Goal: Task Accomplishment & Management: Complete application form

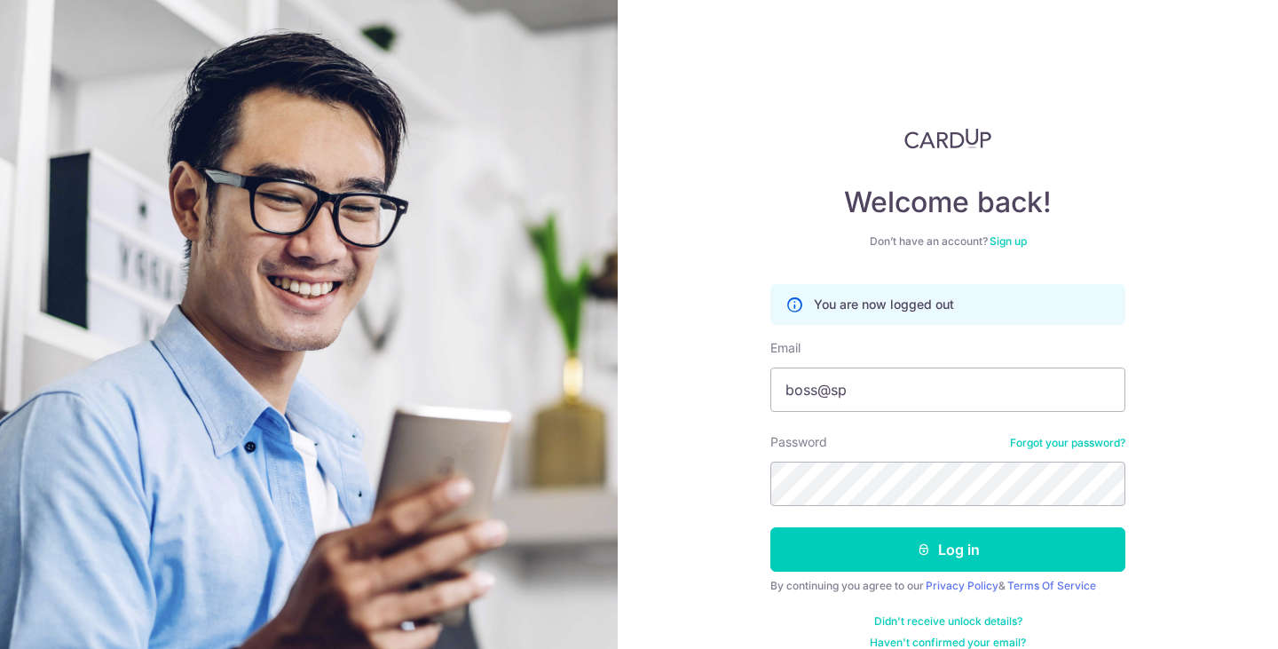
type input "[EMAIL_ADDRESS][DOMAIN_NAME]"
click at [770, 527] on button "Log in" at bounding box center [947, 549] width 355 height 44
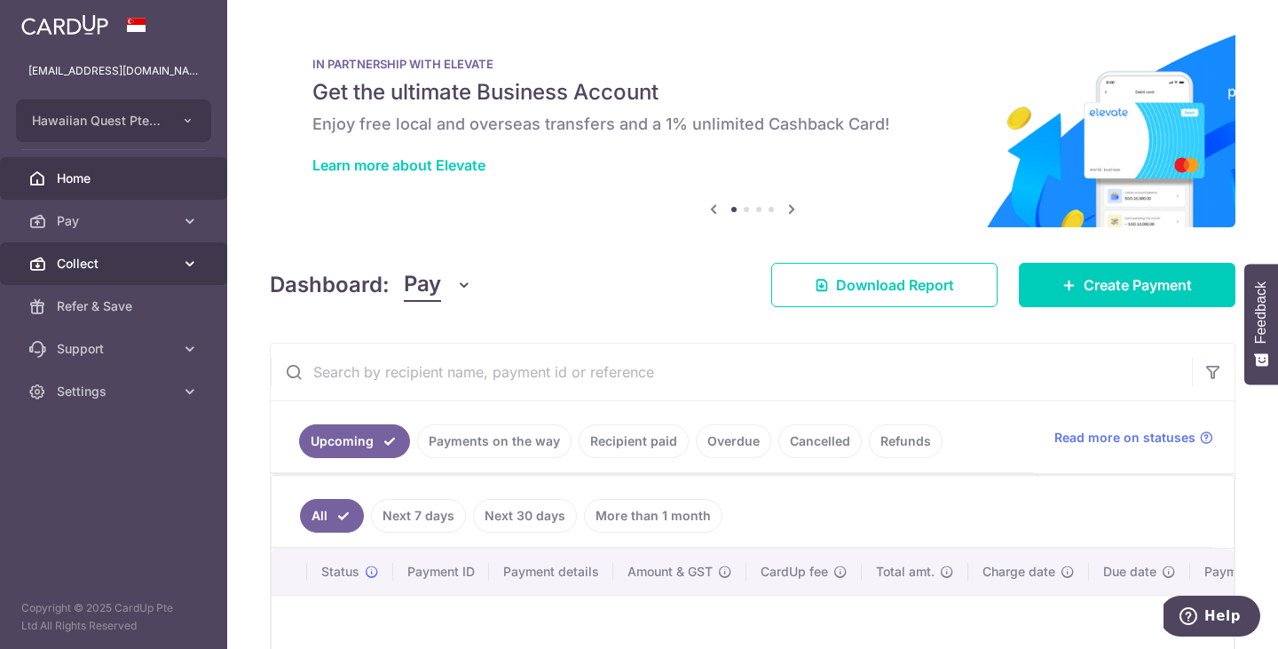
click at [187, 265] on icon at bounding box center [190, 264] width 18 height 18
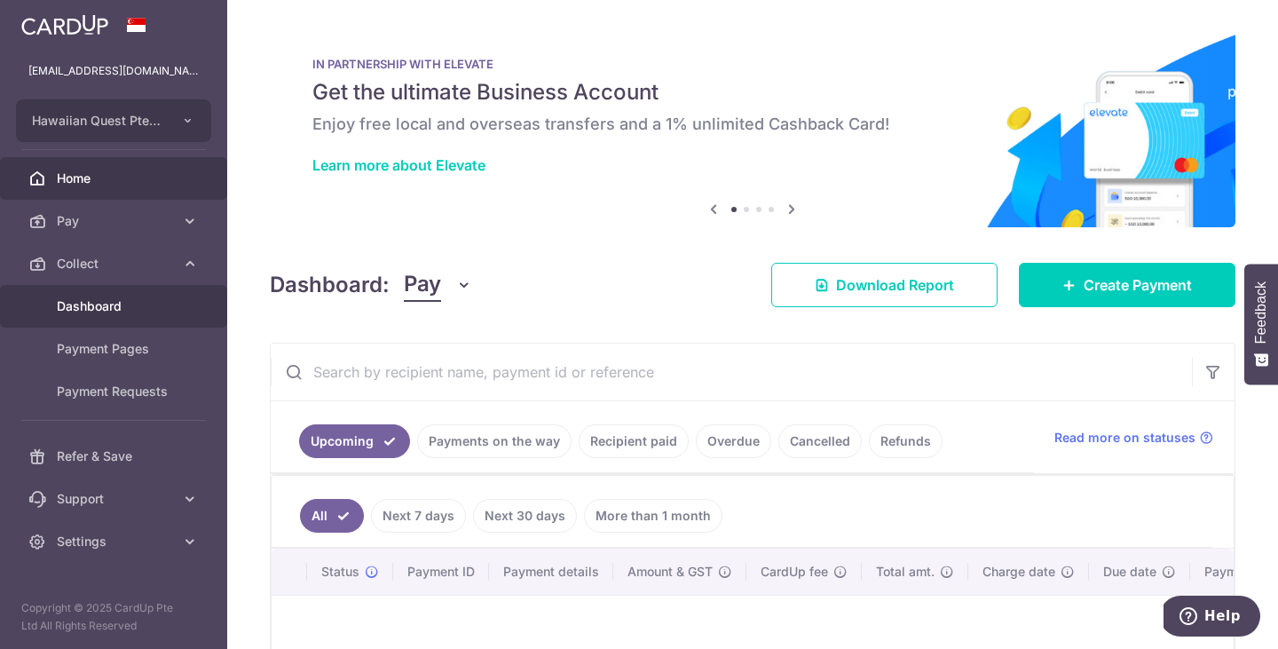
click at [112, 316] on link "Dashboard" at bounding box center [113, 306] width 227 height 43
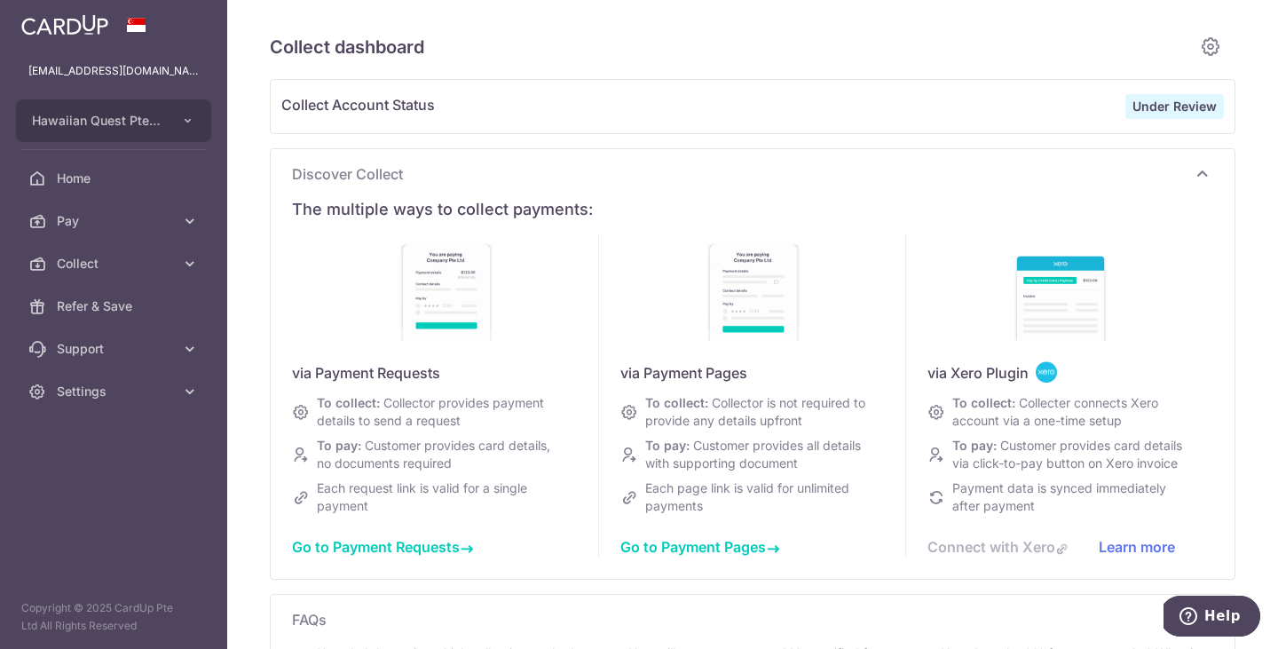
click at [1106, 155] on div "Discover Collect The multiple ways to collect payments: via Payment Requests To…" at bounding box center [753, 363] width 964 height 429
click at [188, 270] on icon at bounding box center [190, 264] width 18 height 18
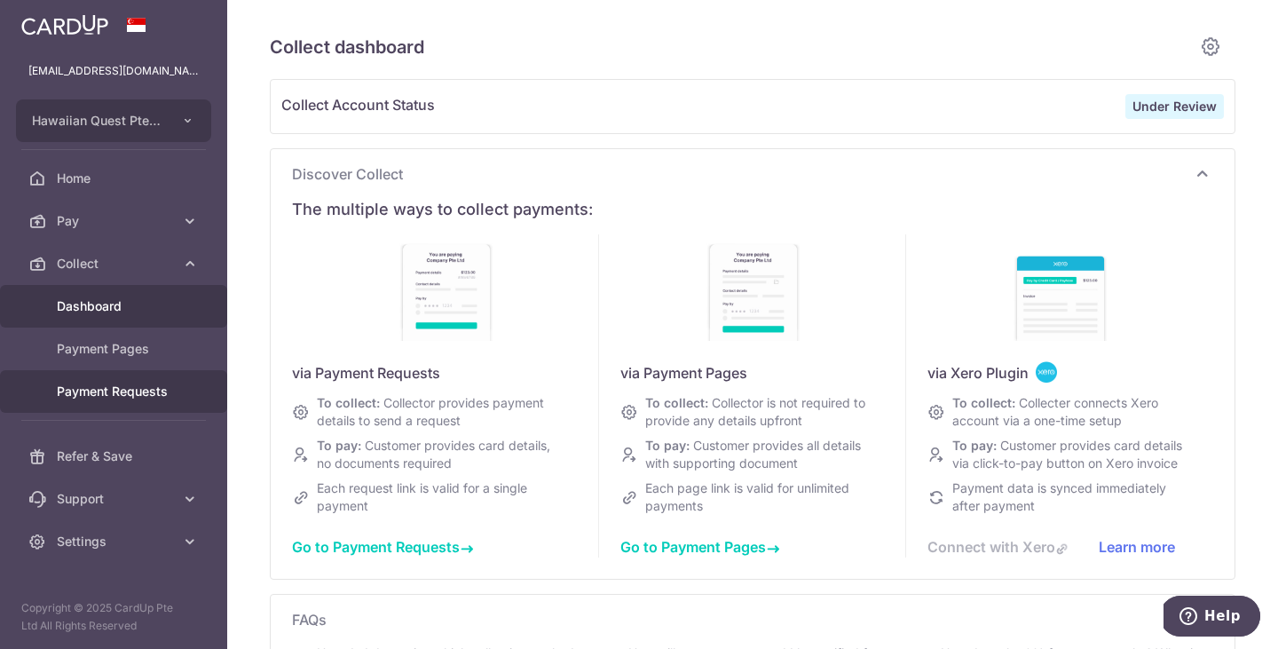
click at [103, 387] on span "Payment Requests" at bounding box center [115, 391] width 117 height 18
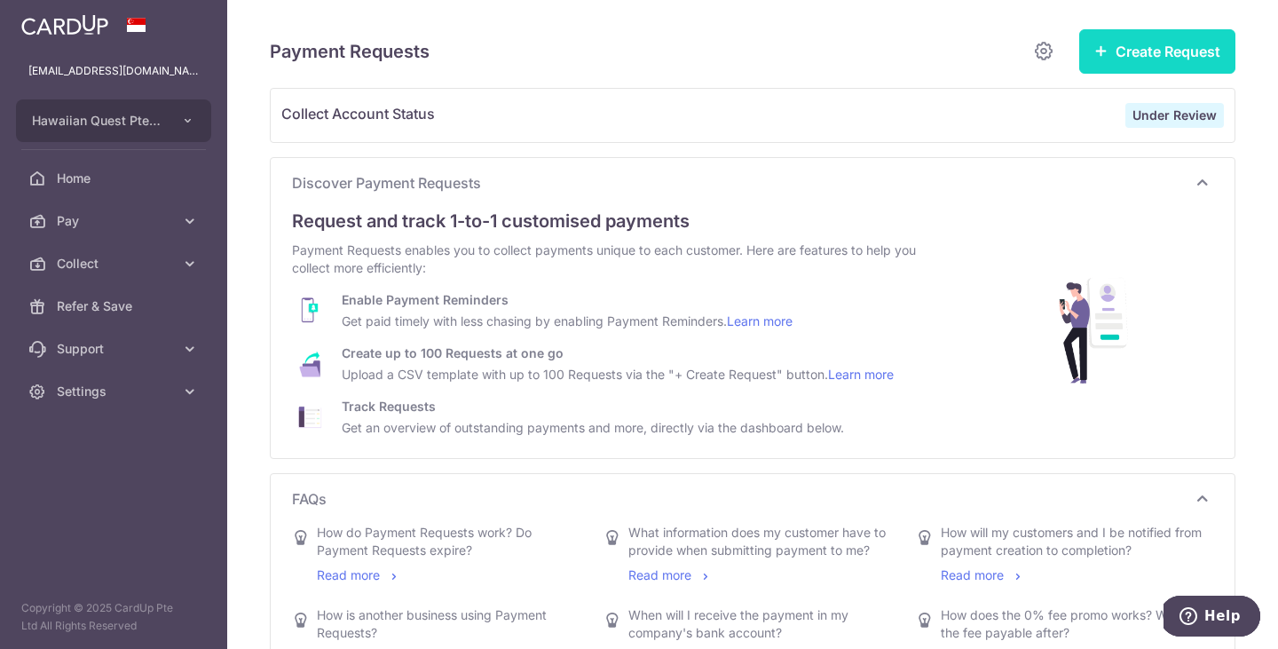
click at [1123, 54] on button "Create Request" at bounding box center [1157, 51] width 156 height 44
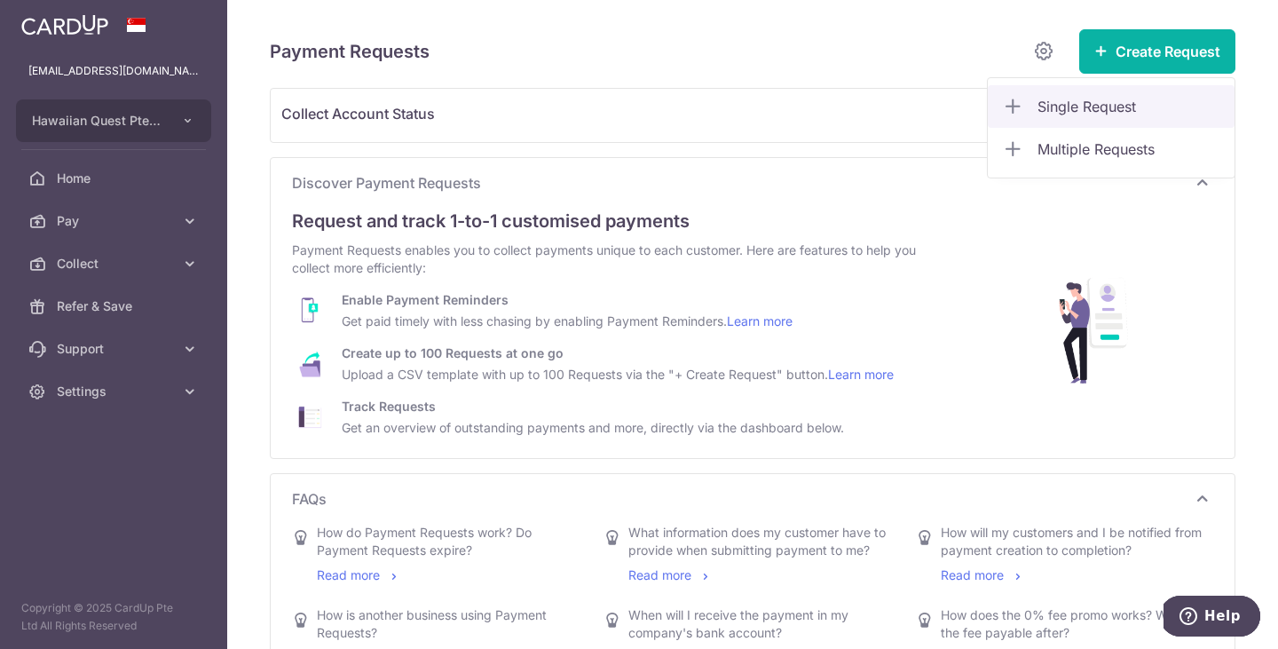
click at [1093, 100] on span "Single Request" at bounding box center [1128, 106] width 183 height 21
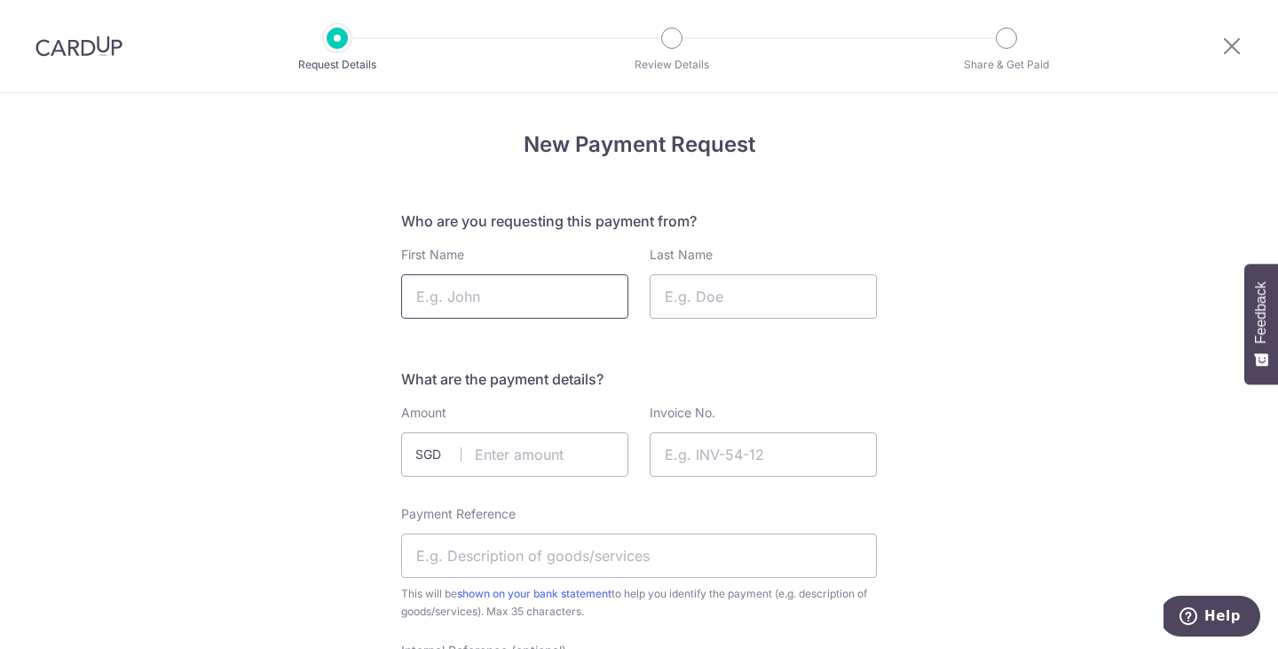
click at [530, 295] on input "First Name" at bounding box center [514, 296] width 227 height 44
type input "ANAND DEV"
type input "DHAND"
click at [489, 469] on input "text" at bounding box center [514, 454] width 227 height 44
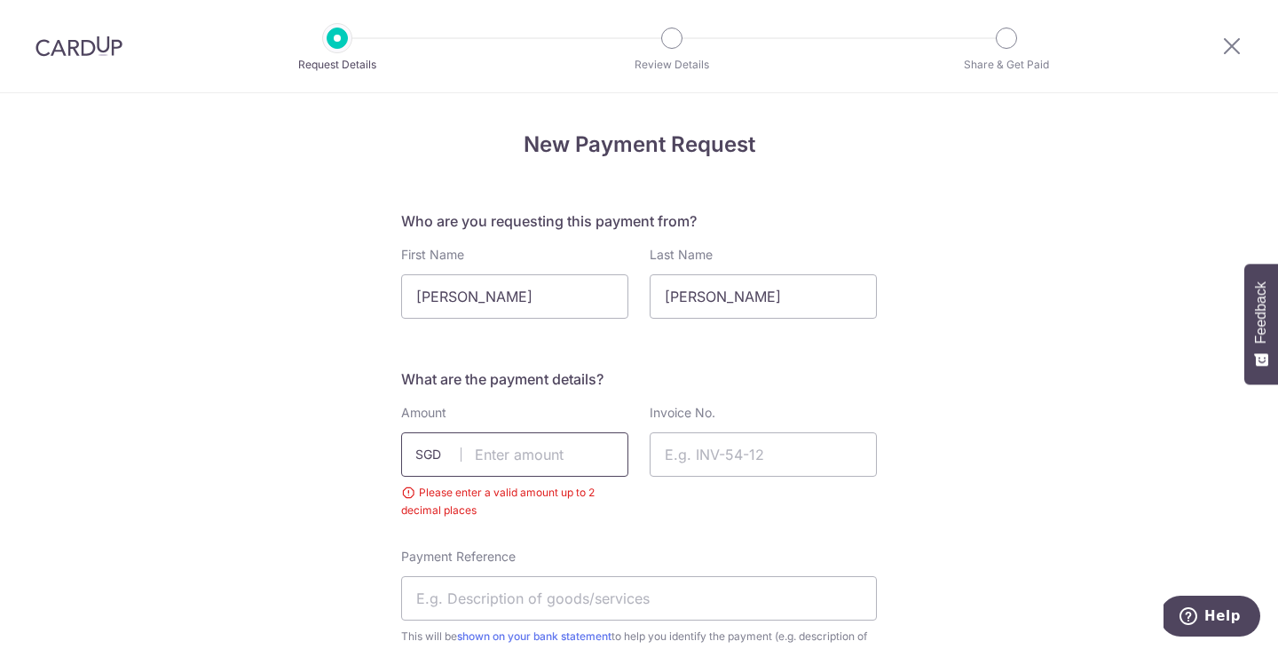
click at [489, 469] on input "text" at bounding box center [514, 454] width 227 height 44
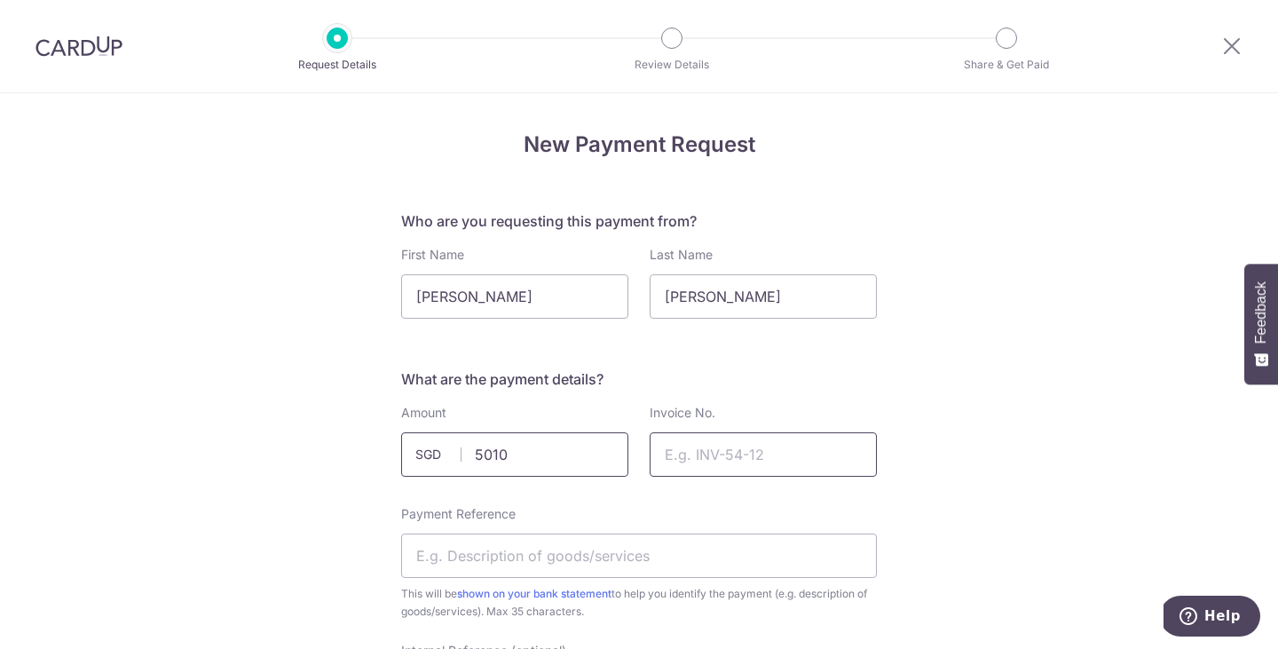
type input "5010.00"
paste input "HQ2025090501"
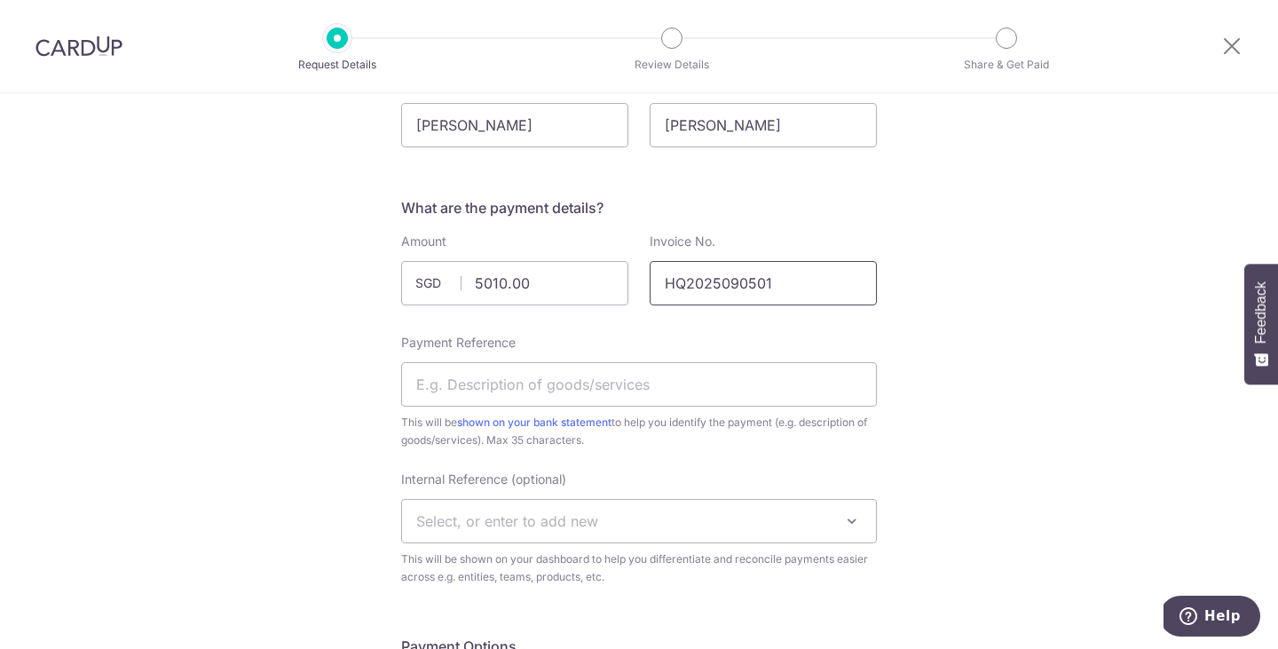
scroll to position [174, 0]
type input "HQ2025090501"
click at [604, 383] on input "Payment Reference" at bounding box center [639, 381] width 476 height 44
drag, startPoint x: 617, startPoint y: 380, endPoint x: 591, endPoint y: 379, distance: 25.7
click at [591, 380] on input "WHISKY PAIRED DINNER FOR LEADSQUARE" at bounding box center [639, 381] width 476 height 44
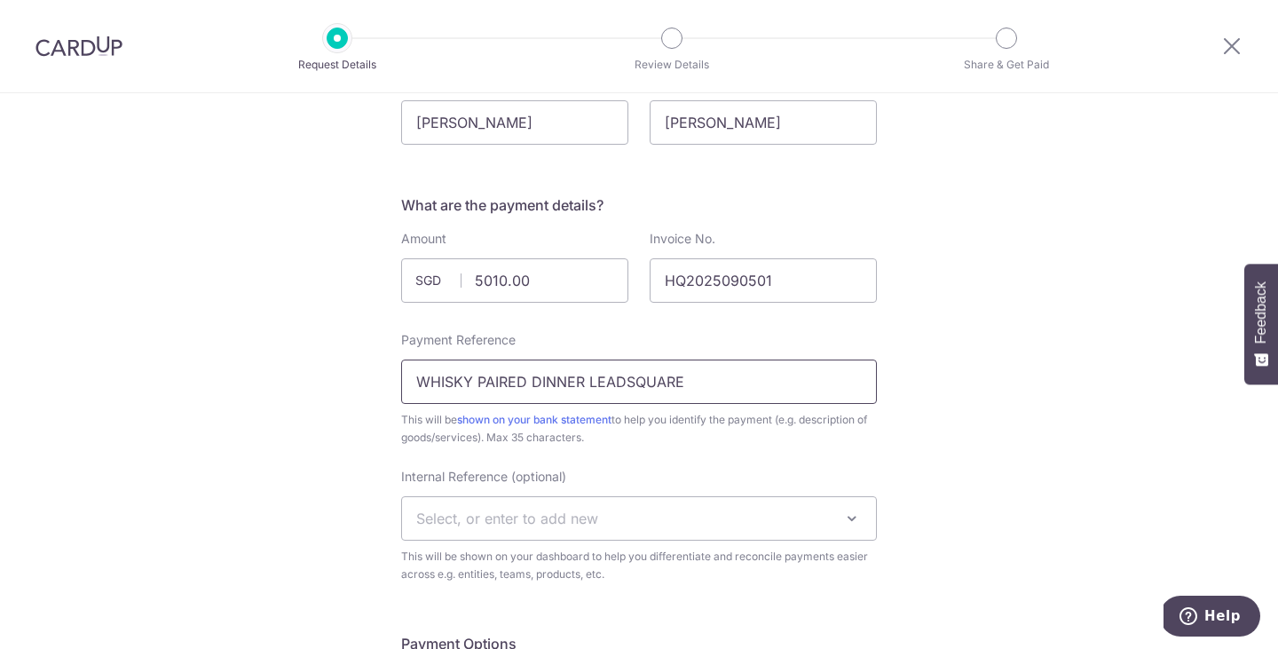
drag, startPoint x: 687, startPoint y: 379, endPoint x: 589, endPoint y: 382, distance: 97.7
click at [589, 382] on input "WHISKY PAIRED DINNER LEADSQUARE" at bounding box center [639, 381] width 476 height 44
click at [413, 387] on input "WHISKY PAIRED DINNER" at bounding box center [639, 381] width 476 height 44
paste input "LEADSQUARE"
click at [696, 382] on input "LEADSQUARED WHISKY PAIRED DINNER" at bounding box center [639, 381] width 476 height 44
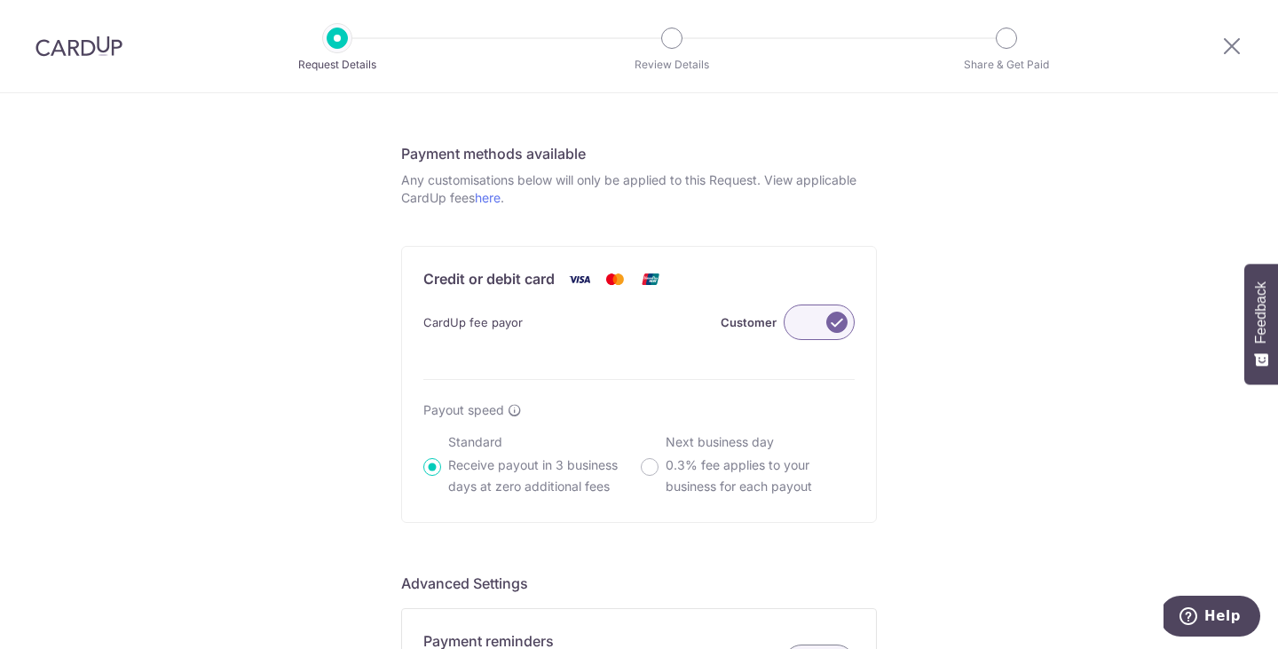
scroll to position [941, 0]
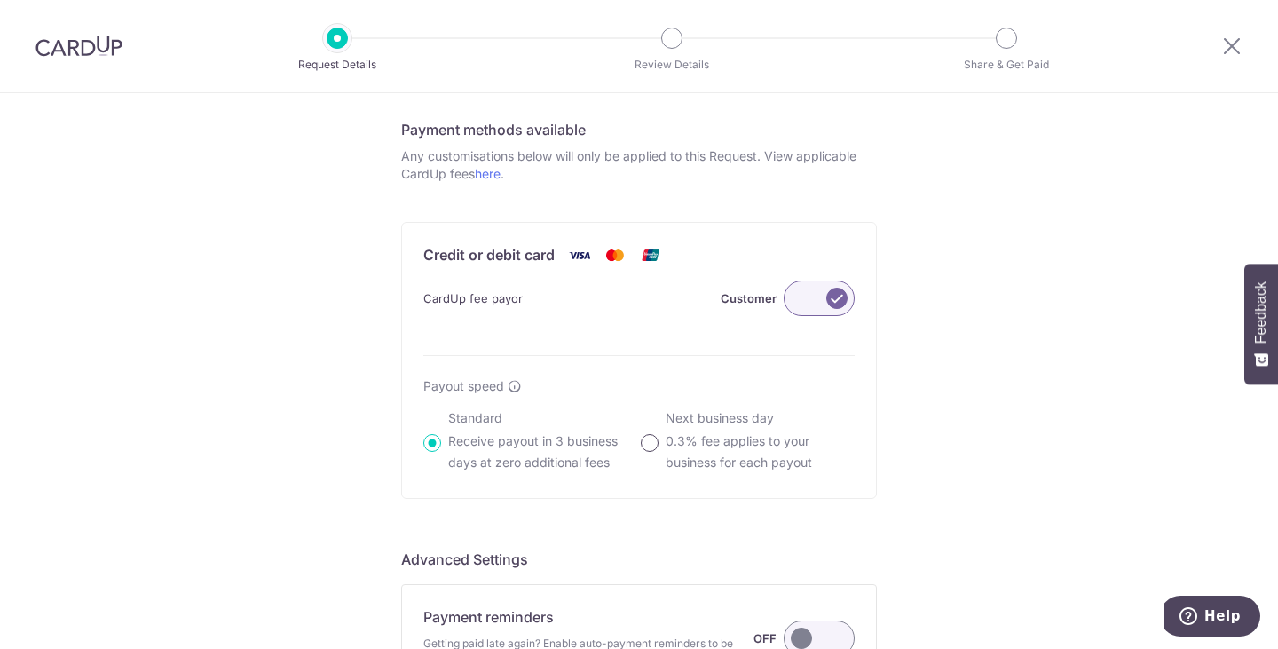
type input "LEADSQUARED WHISKY PAIRED DINNER"
click at [649, 447] on input "Next business day 0.3% fee applies to your business for each payout" at bounding box center [650, 443] width 18 height 18
radio input "true"
click at [492, 173] on link "here" at bounding box center [488, 173] width 26 height 15
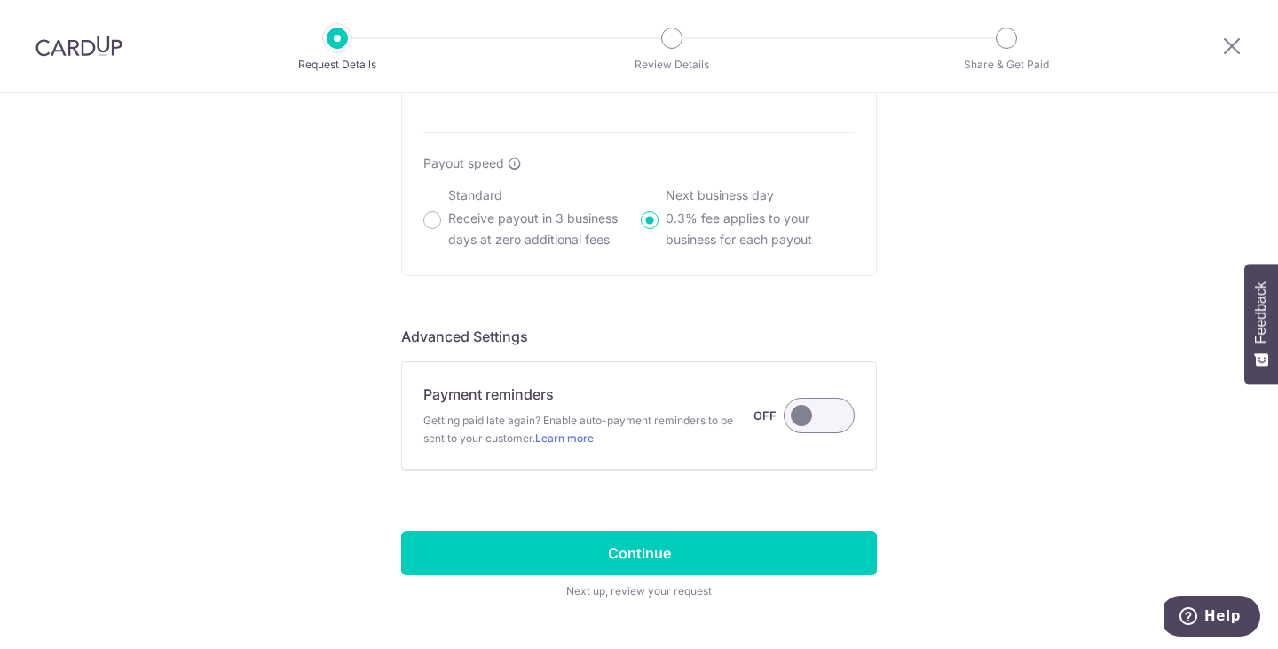
scroll to position [1164, 0]
click at [434, 222] on input "Standard Receive payout in 3 business days at zero additional fees" at bounding box center [432, 220] width 18 height 18
radio input "true"
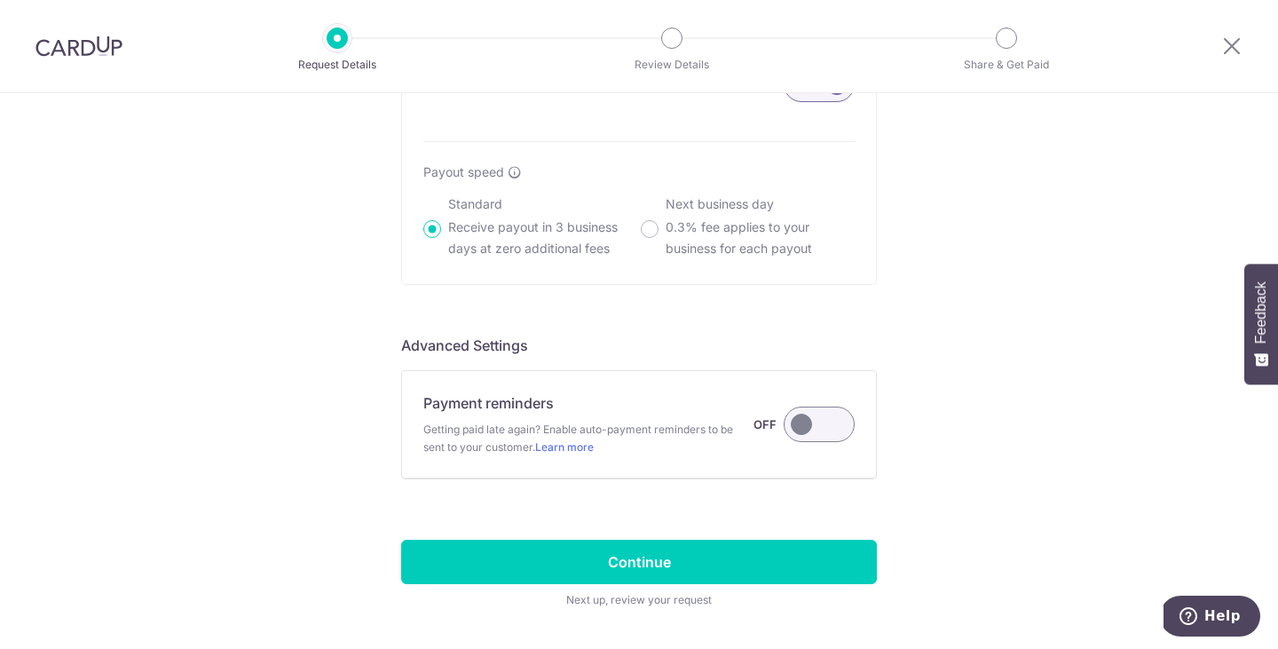
scroll to position [1220, 0]
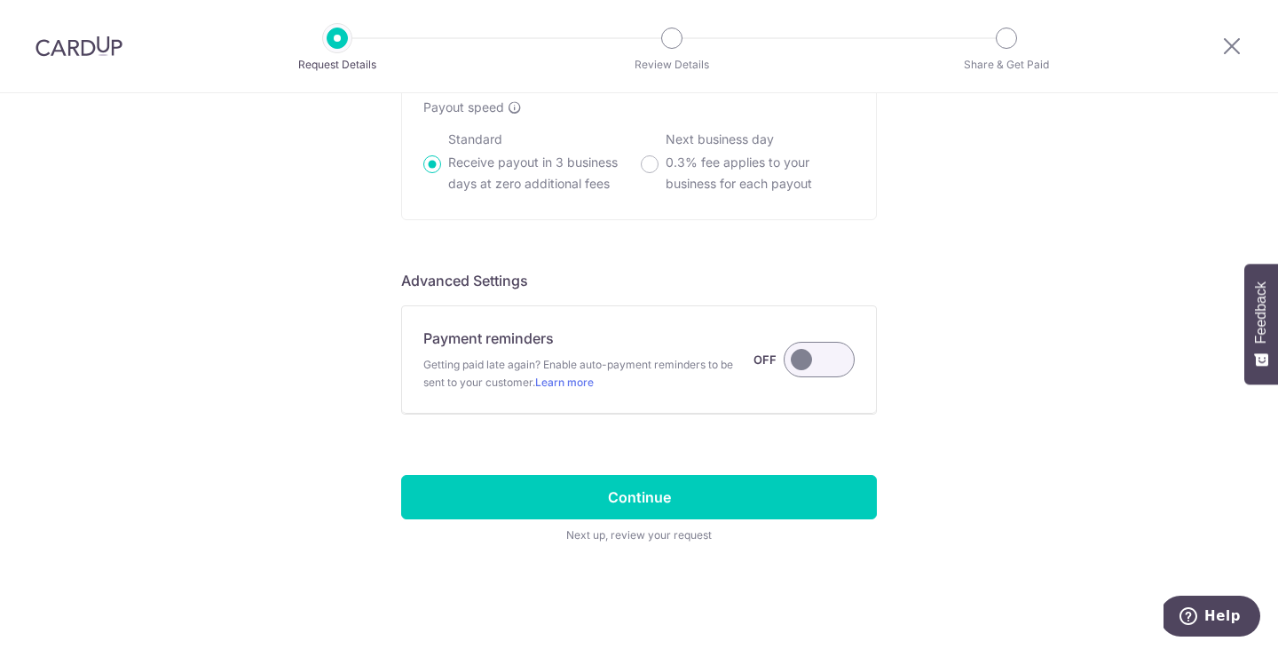
click at [839, 360] on label at bounding box center [819, 359] width 71 height 35
click at [0, 0] on input "Payment reminders Getting paid late again? Enable auto-payment reminders to be …" at bounding box center [0, 0] width 0 height 0
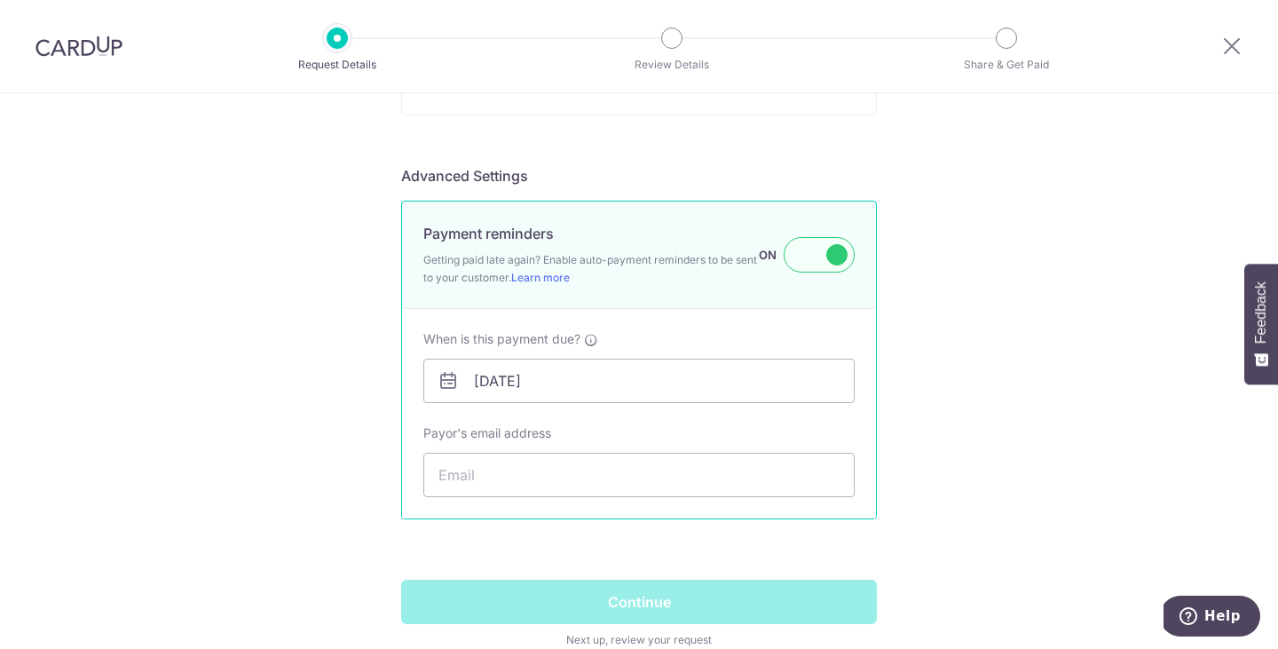
scroll to position [1341, 0]
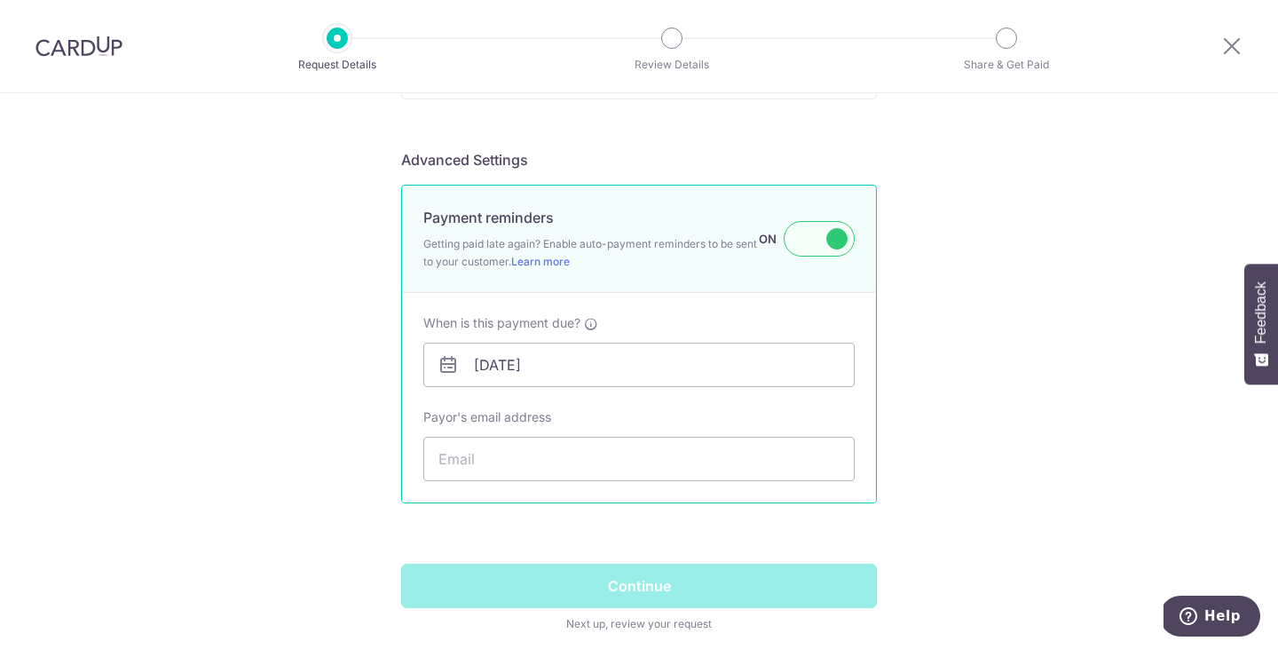
click at [817, 238] on label at bounding box center [819, 238] width 71 height 35
click at [0, 0] on input "Payment reminders Getting paid late again? Enable auto-payment reminders to be …" at bounding box center [0, 0] width 0 height 0
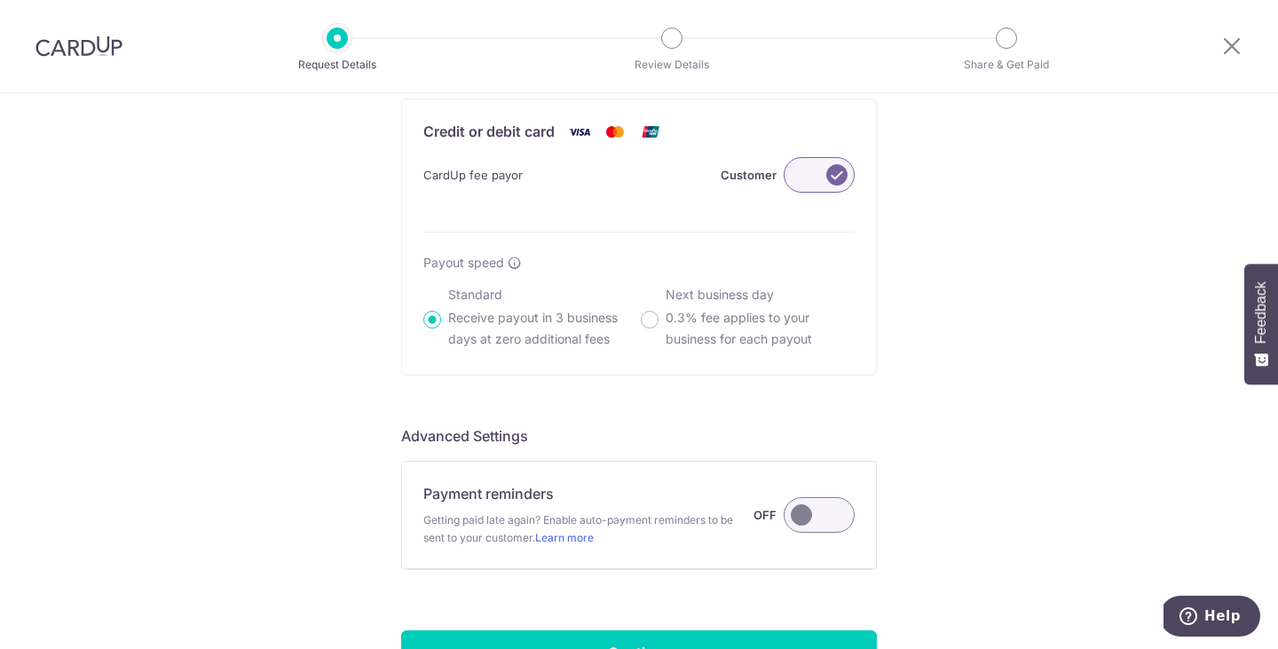
scroll to position [1220, 0]
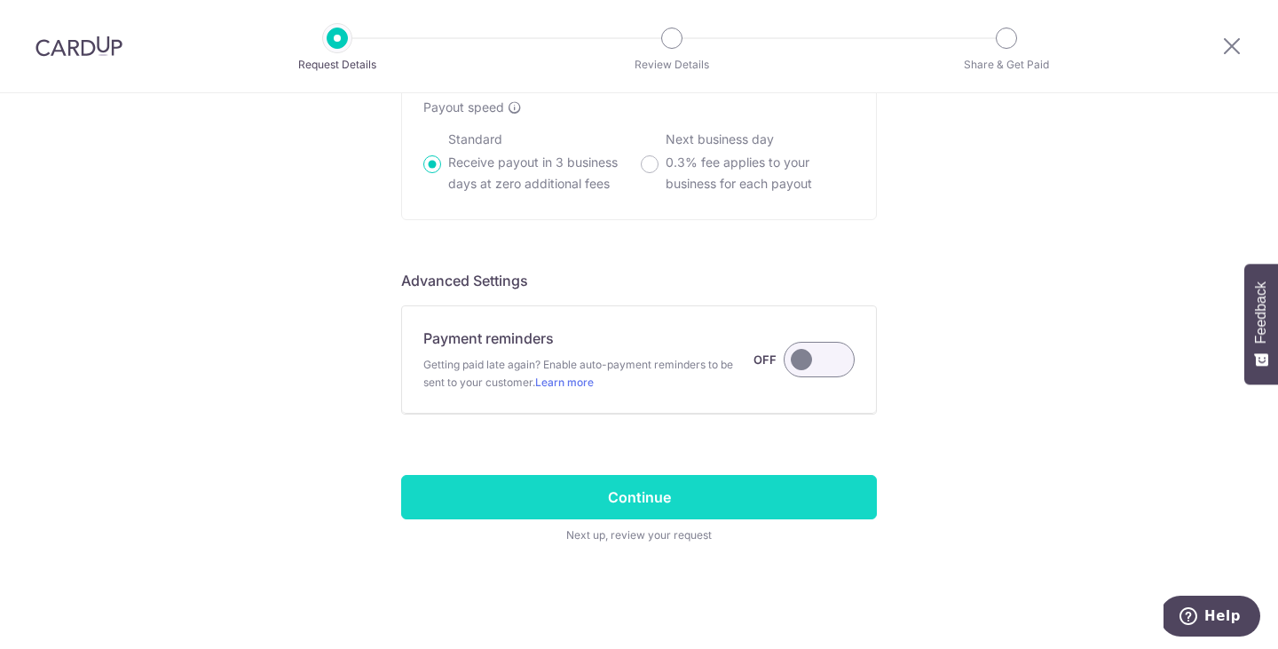
click at [705, 491] on input "Continue" at bounding box center [639, 497] width 476 height 44
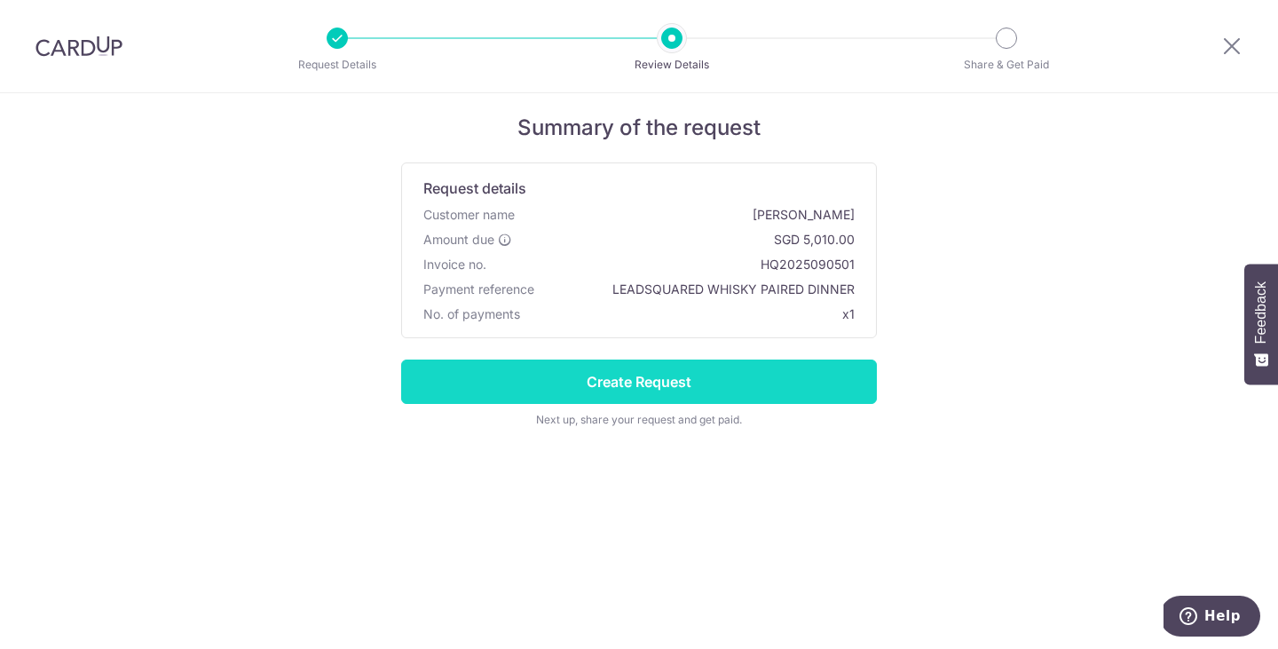
click at [639, 394] on input "Create Request" at bounding box center [639, 381] width 476 height 44
